Goal: Check status: Check status

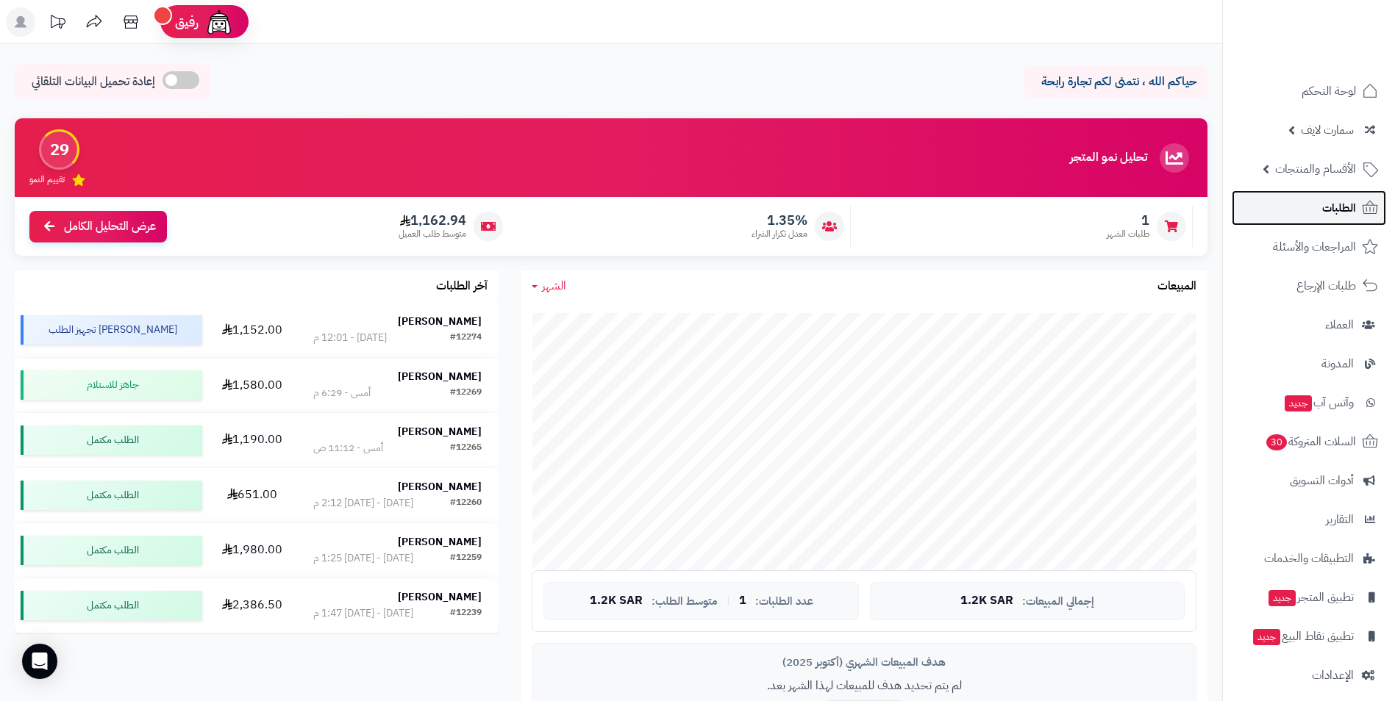
click at [1329, 208] on span "الطلبات" at bounding box center [1339, 208] width 34 height 21
